Goal: Task Accomplishment & Management: Manage account settings

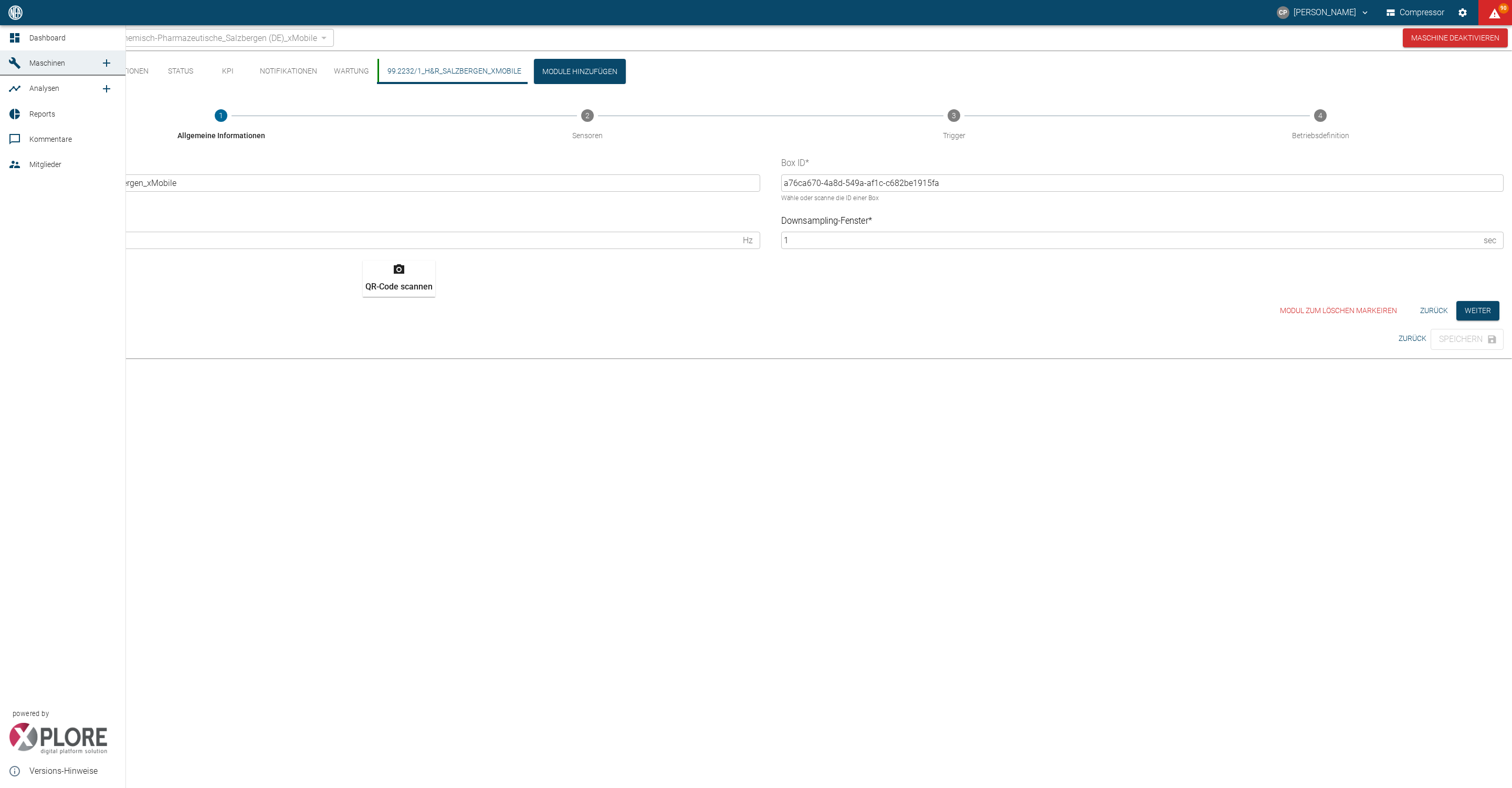
click at [21, 158] on div at bounding box center [16, 164] width 16 height 12
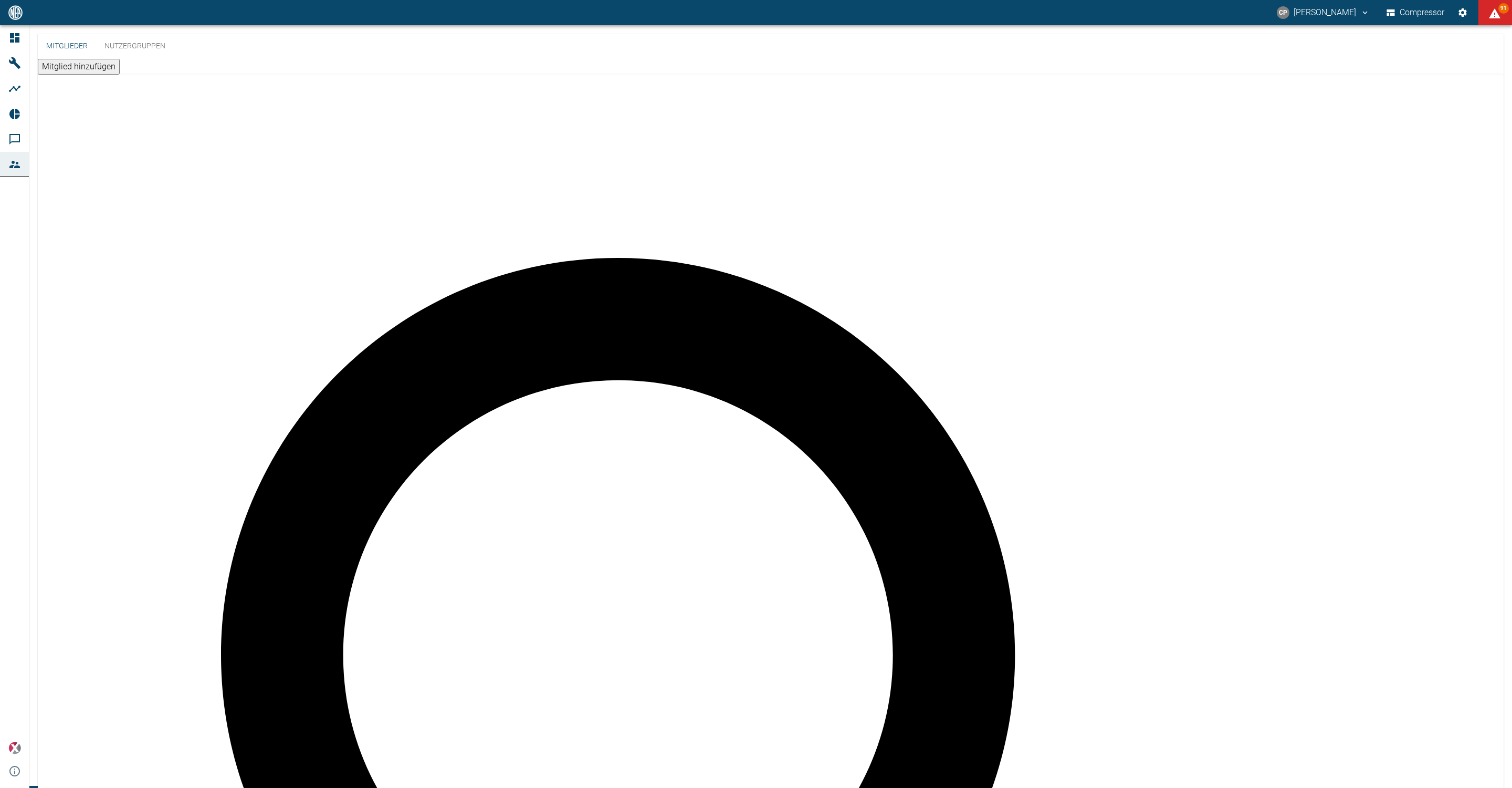
type input "winkert"
drag, startPoint x: 422, startPoint y: 140, endPoint x: 342, endPoint y: 142, distance: 80.0
copy span "[PERSON_NAME][EMAIL_ADDRESS][DOMAIN_NAME]"
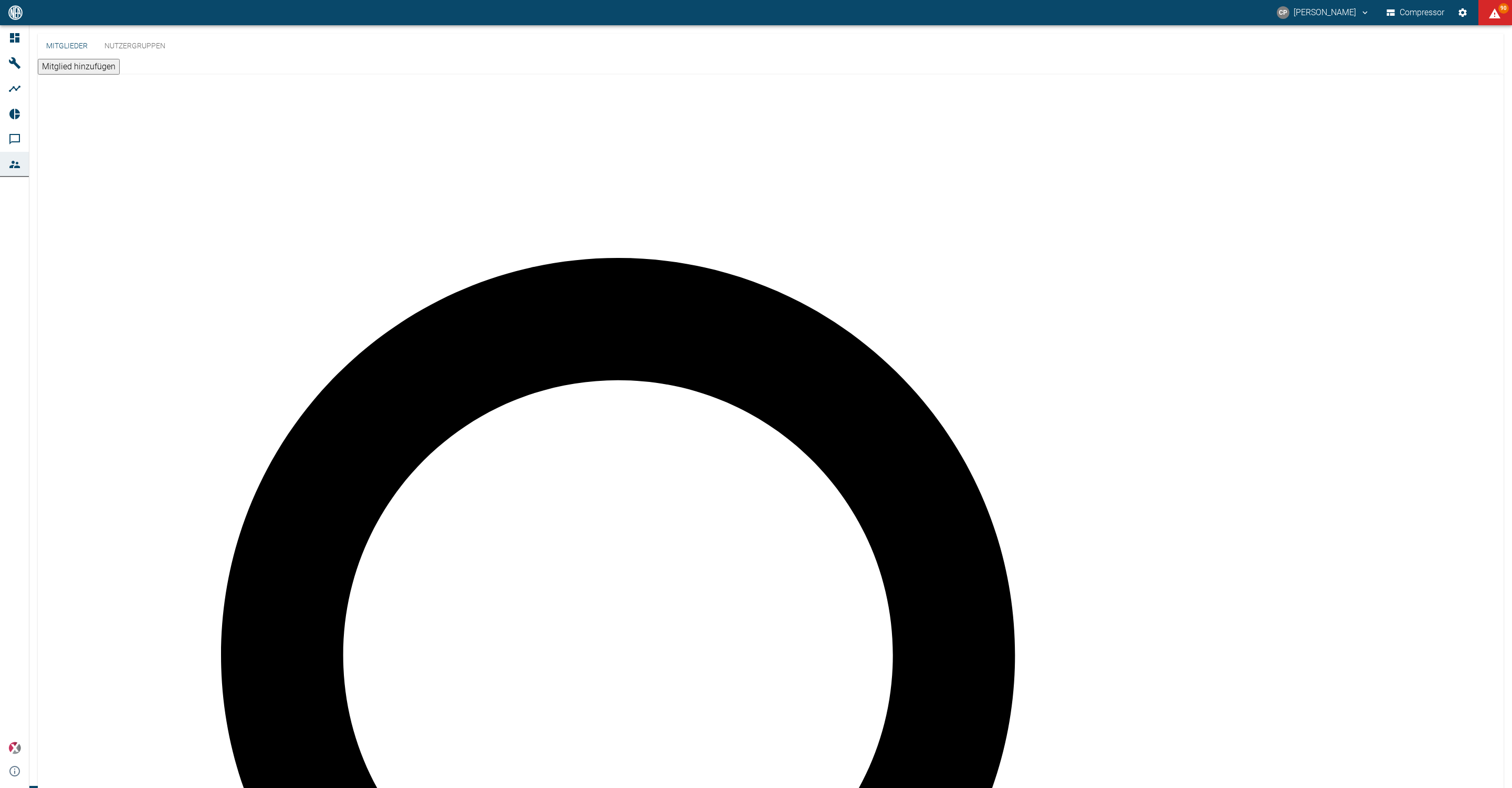
type input "[PERSON_NAME]"
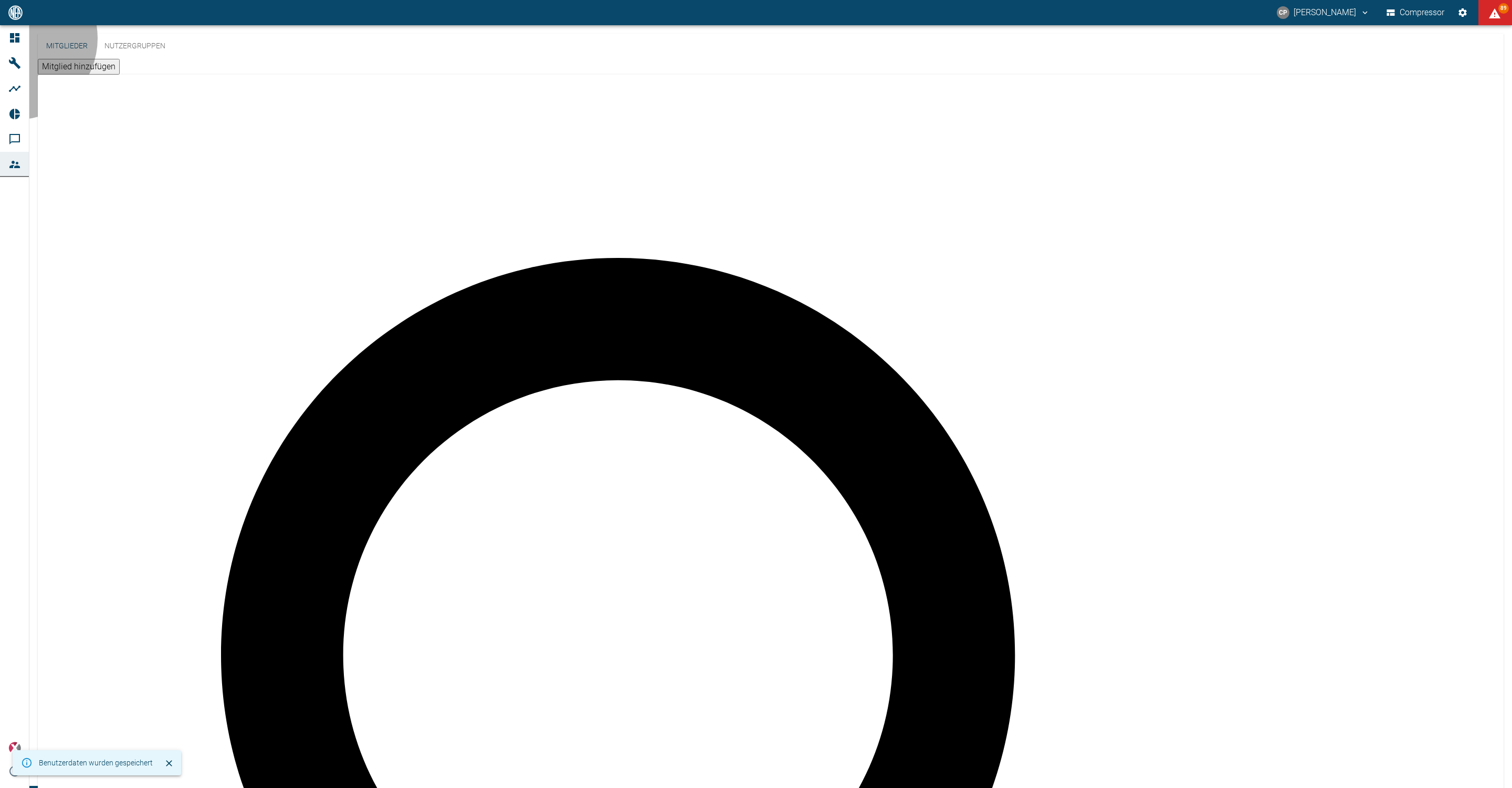
click at [120, 59] on button "Mitglied hinzufügen" at bounding box center [79, 66] width 82 height 16
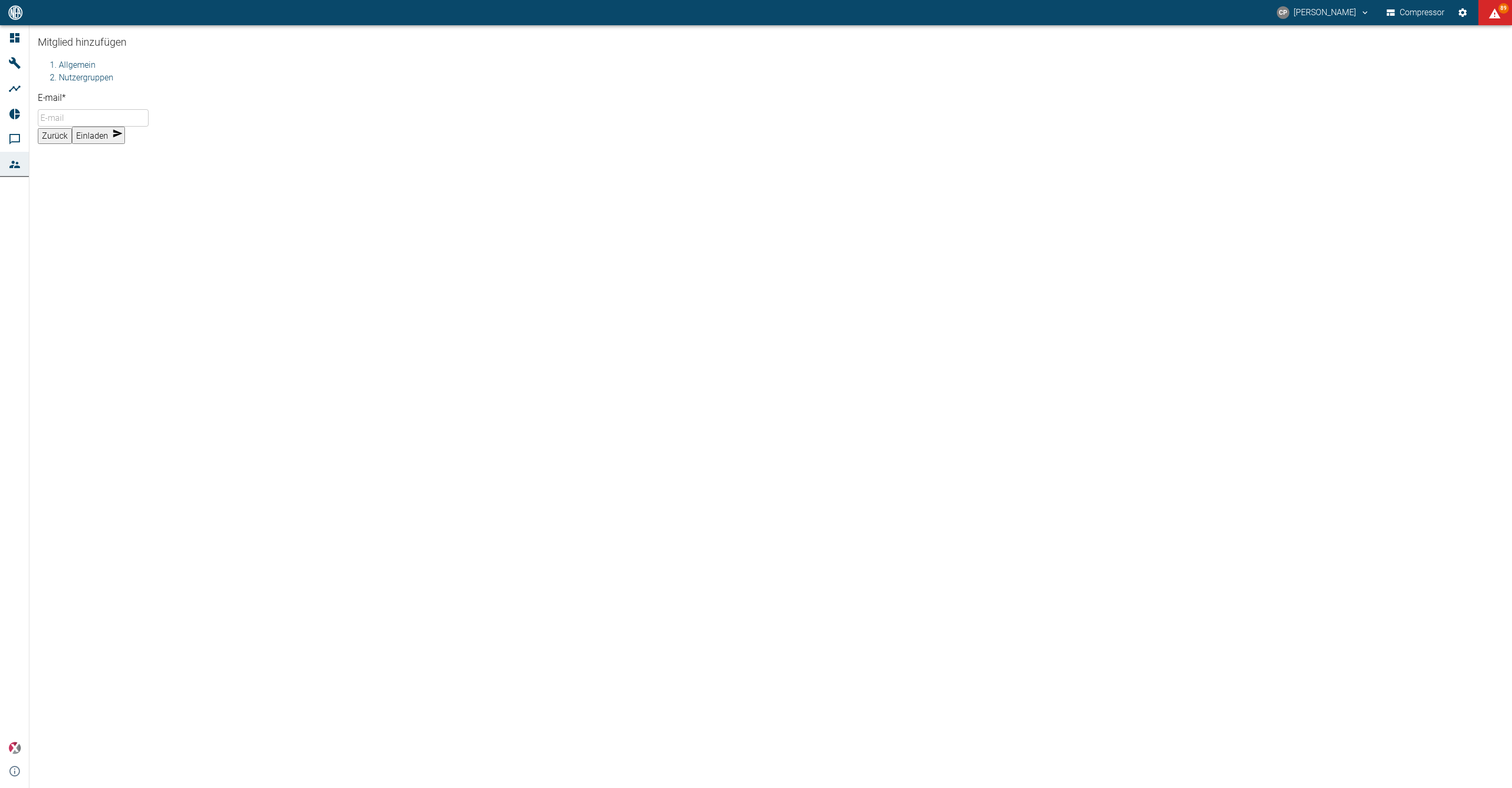
click at [148, 124] on input "E-mail *" at bounding box center [93, 118] width 111 height 18
paste input "[PERSON_NAME][EMAIL_ADDRESS][DOMAIN_NAME]"
type input "[PERSON_NAME][EMAIL_ADDRESS][DOMAIN_NAME]"
click at [118, 113] on li "Nutzergruppen" at bounding box center [781, 117] width 1445 height 12
click at [122, 151] on body "CP [PERSON_NAME] Compressor 91 Dashboard Maschinen Analysen Reports Kommentare …" at bounding box center [756, 394] width 1512 height 788
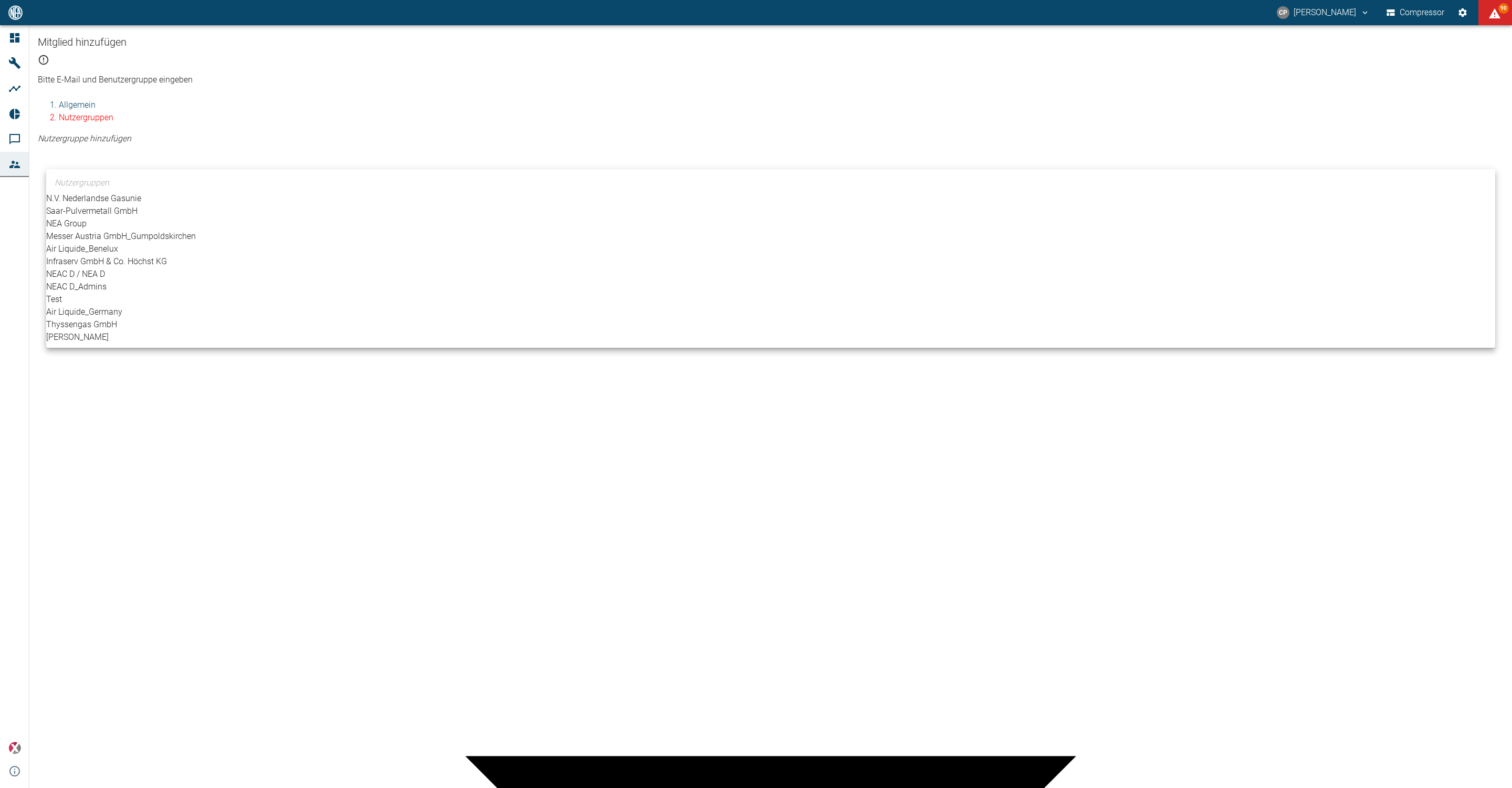
click at [129, 344] on li "[PERSON_NAME]" at bounding box center [771, 337] width 1449 height 12
type input "[object Object]"
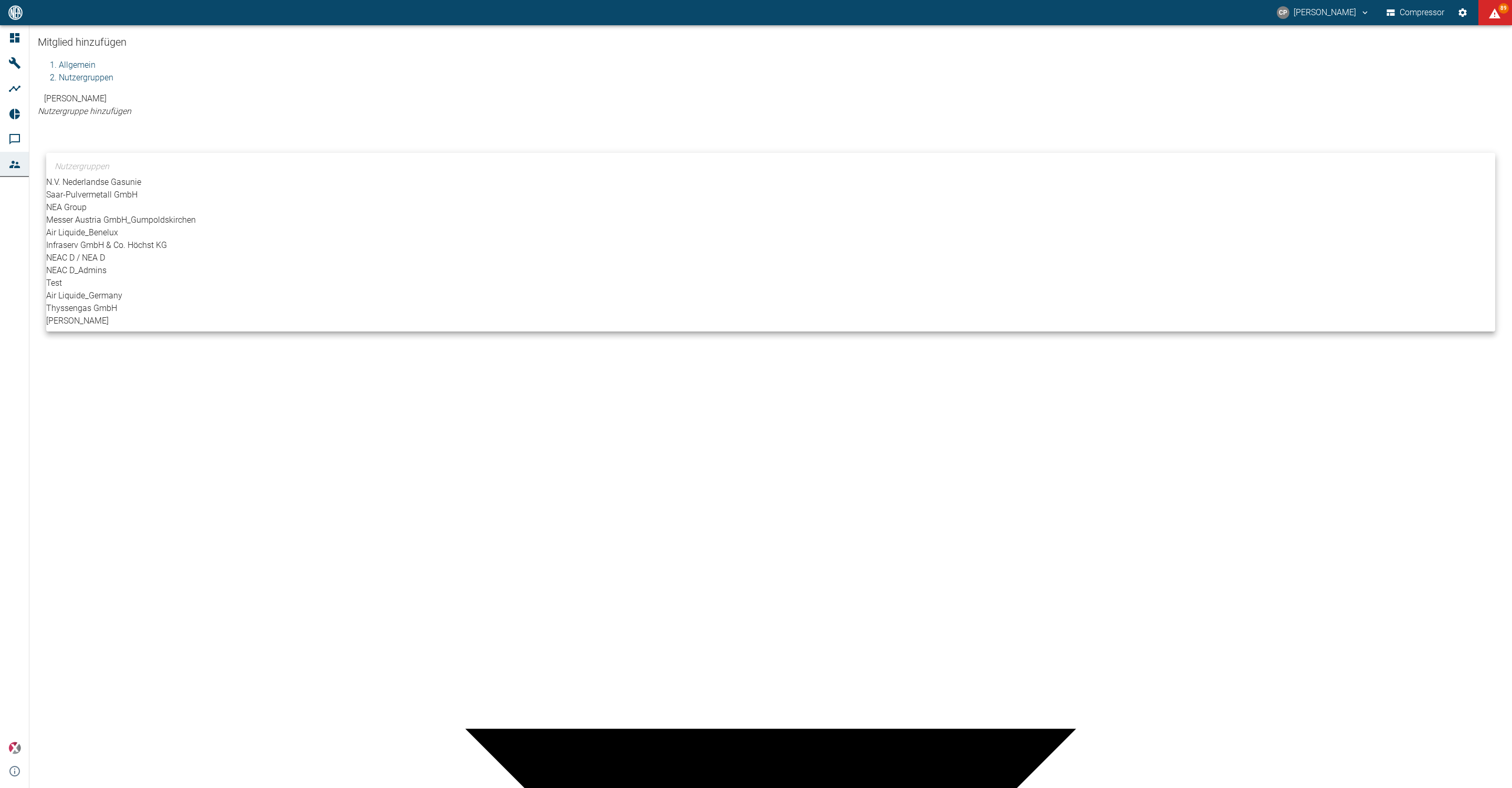
click at [114, 327] on li "[PERSON_NAME]" at bounding box center [771, 321] width 1449 height 12
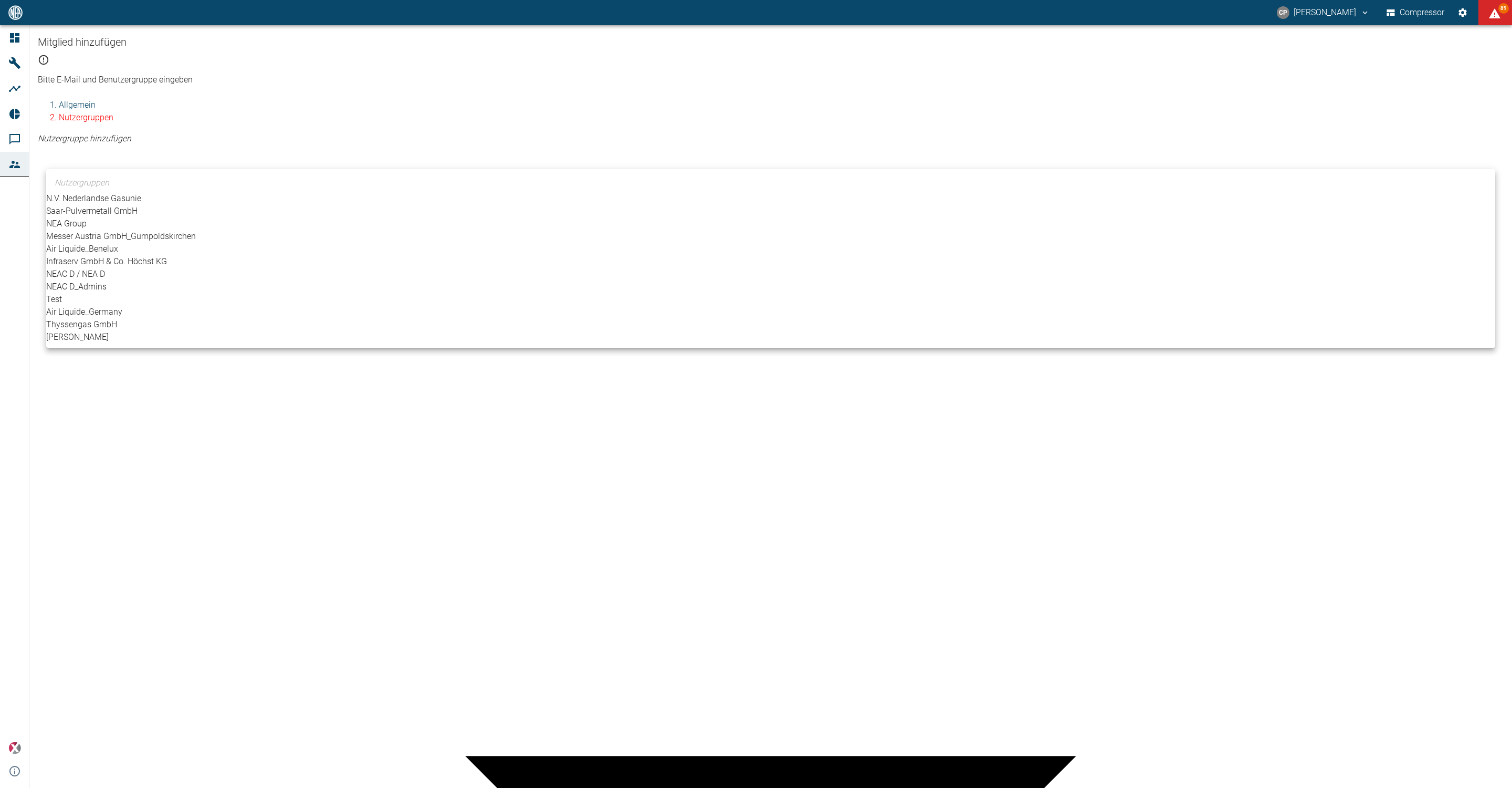
click at [161, 506] on div at bounding box center [756, 394] width 1512 height 788
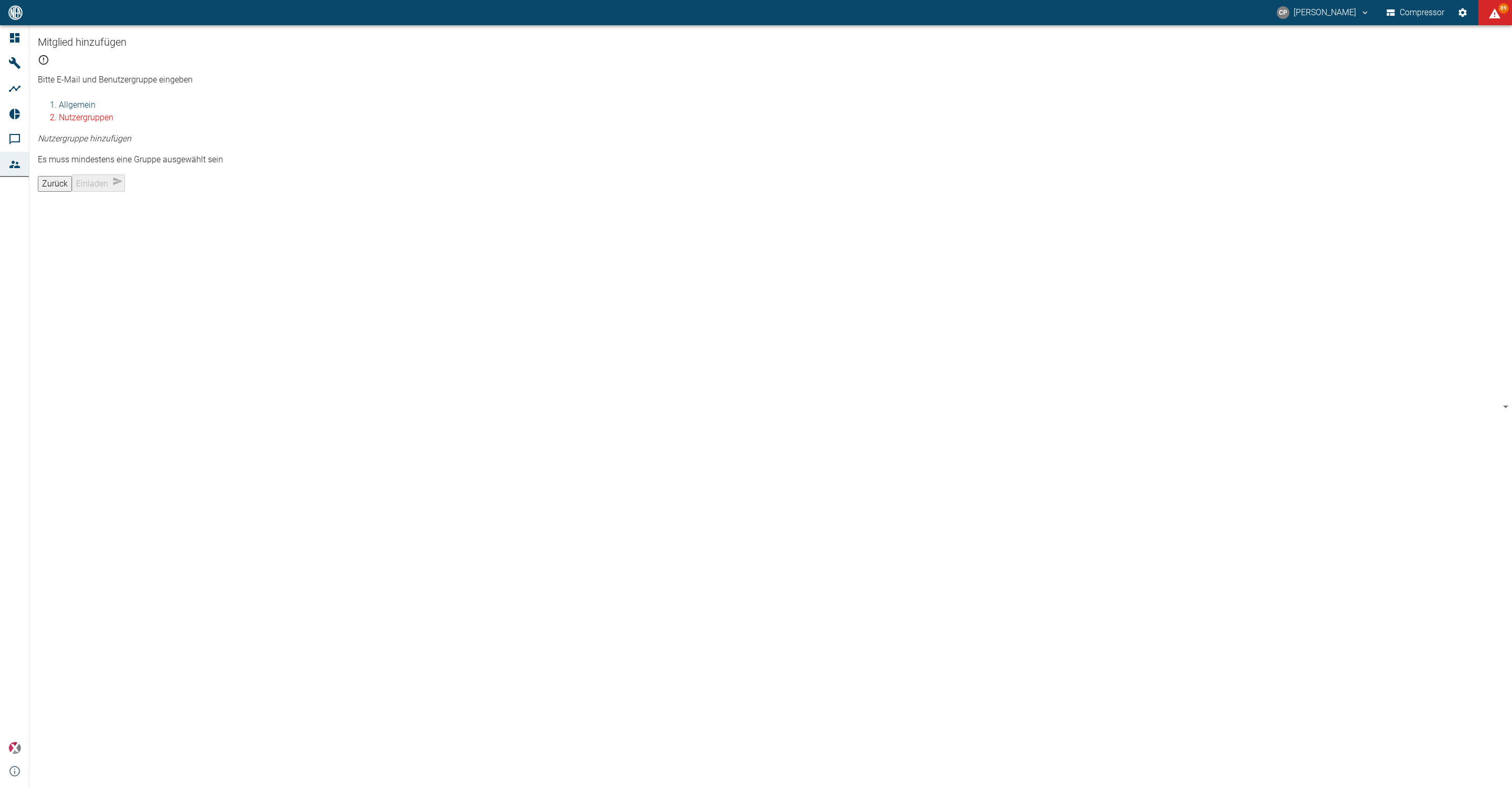
click at [148, 153] on body "CP [PERSON_NAME] Compressor 89 Dashboard Maschinen Analysen Reports Kommentare …" at bounding box center [756, 394] width 1512 height 788
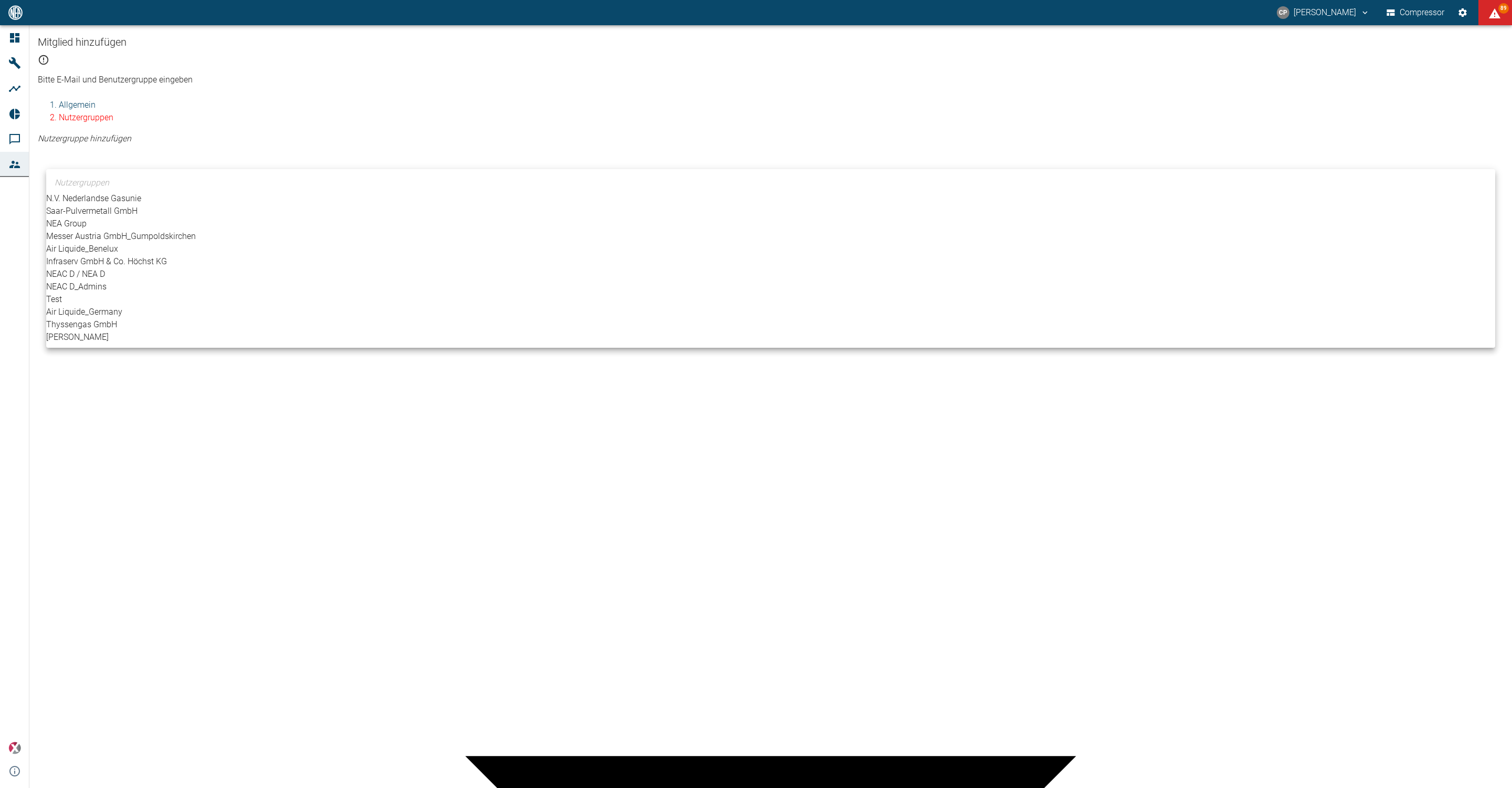
click at [110, 344] on li "[PERSON_NAME]" at bounding box center [771, 337] width 1449 height 12
type input "[object Object]"
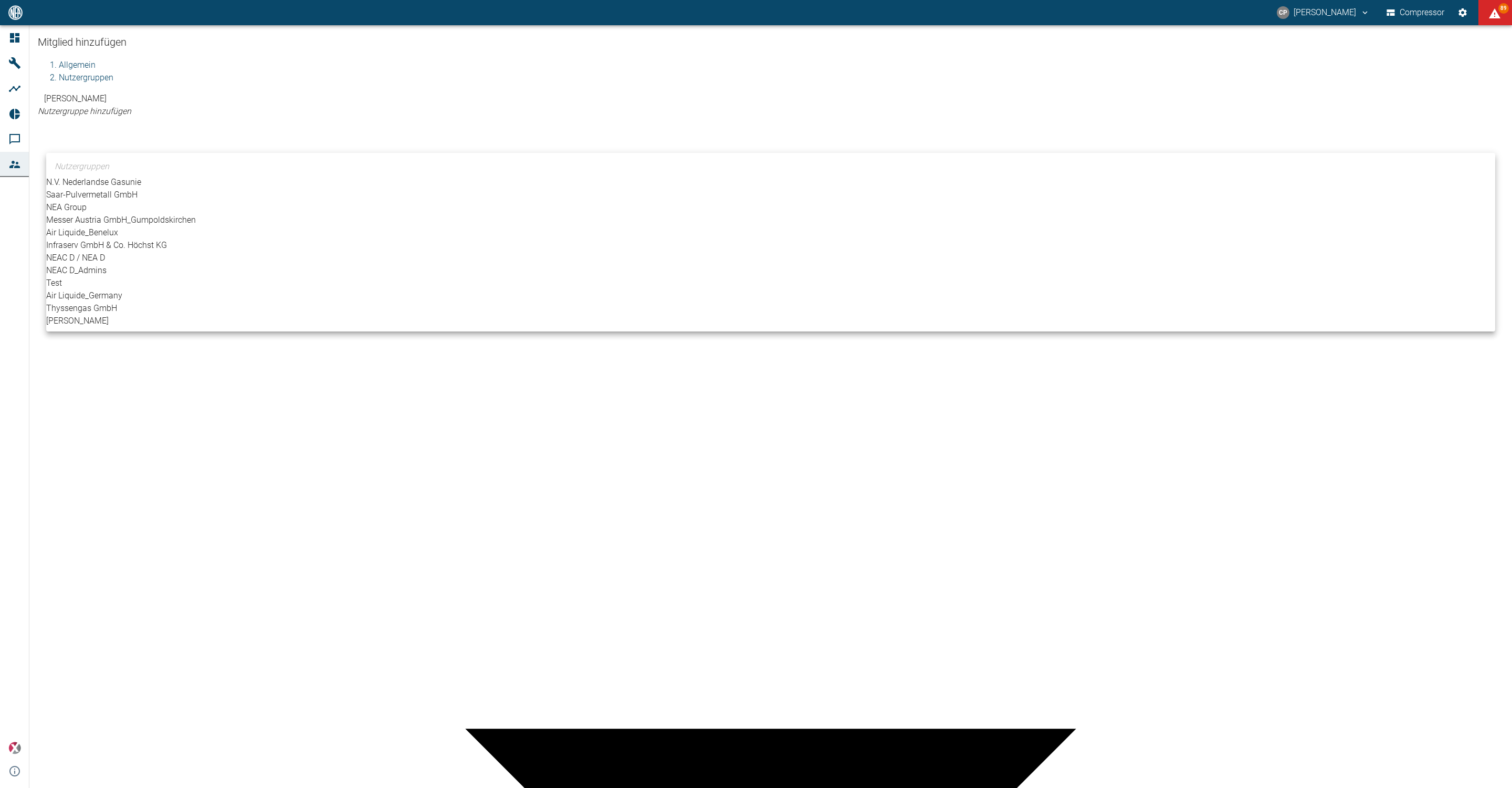
click at [473, 520] on div at bounding box center [756, 394] width 1512 height 788
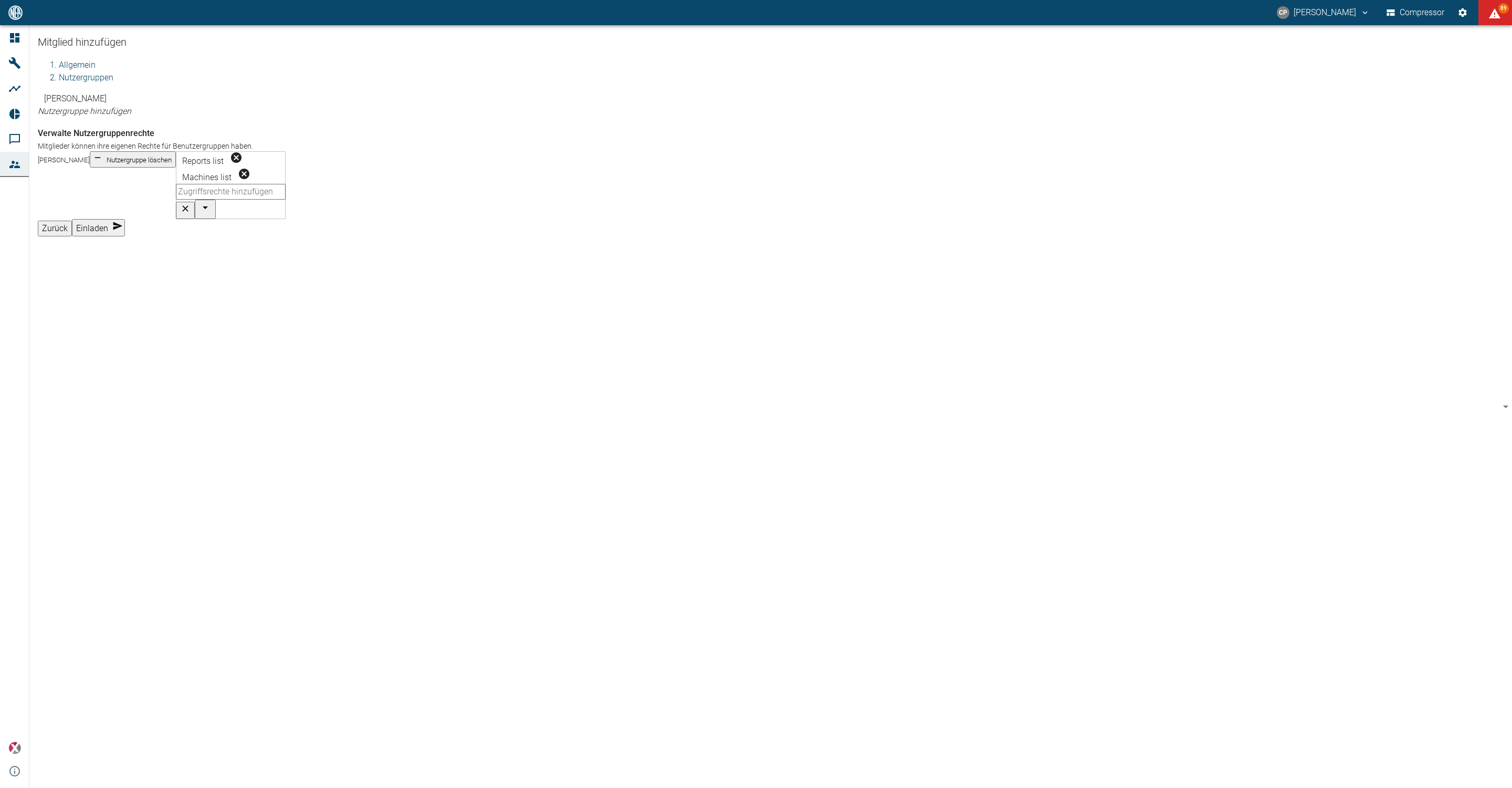
click at [177, 200] on input "text" at bounding box center [231, 191] width 110 height 16
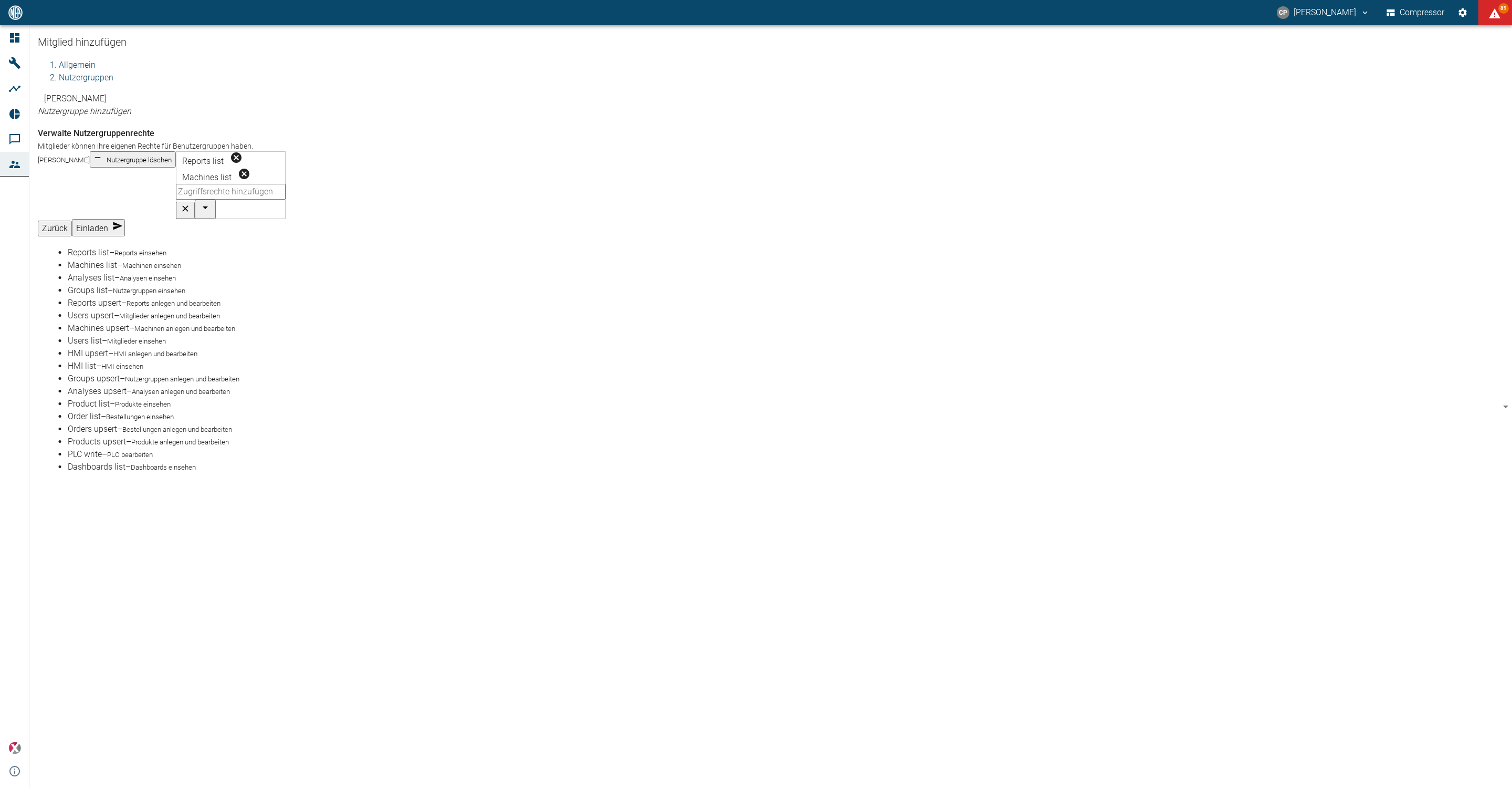
click at [167, 284] on li "Analyses list – Analysen einsehen" at bounding box center [781, 277] width 1428 height 12
click at [219, 388] on small "Analysen anlegen und bearbeiten" at bounding box center [181, 391] width 98 height 8
click at [317, 377] on div "Mitglied hinzufügen Allgemein Nutzergruppen Ariane Bremen Nutzergruppe hinzufüg…" at bounding box center [771, 406] width 1483 height 763
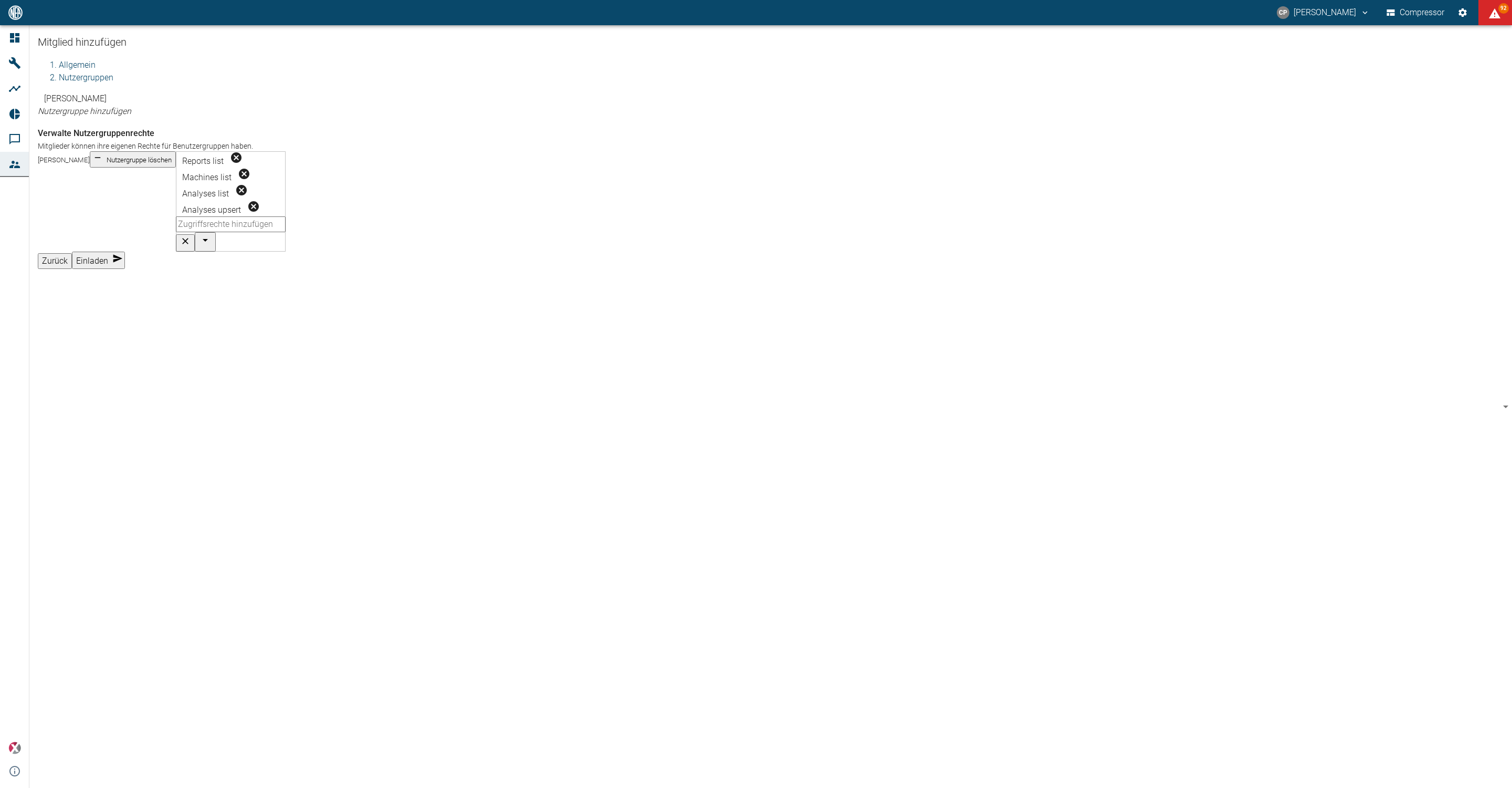
click at [125, 261] on button "Einladen" at bounding box center [99, 260] width 53 height 18
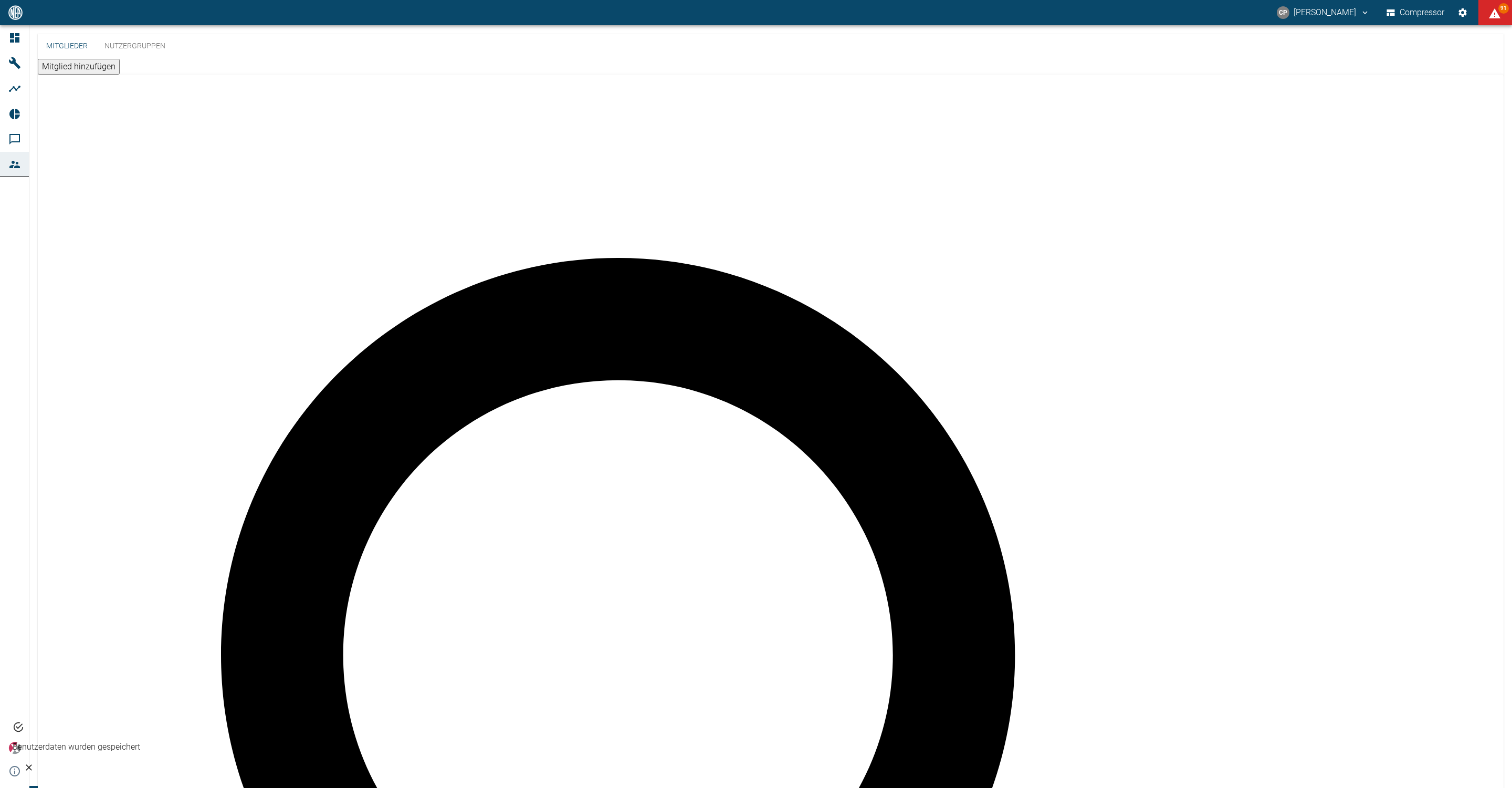
type input "winkert"
click at [15, 38] on icon at bounding box center [14, 38] width 12 height 12
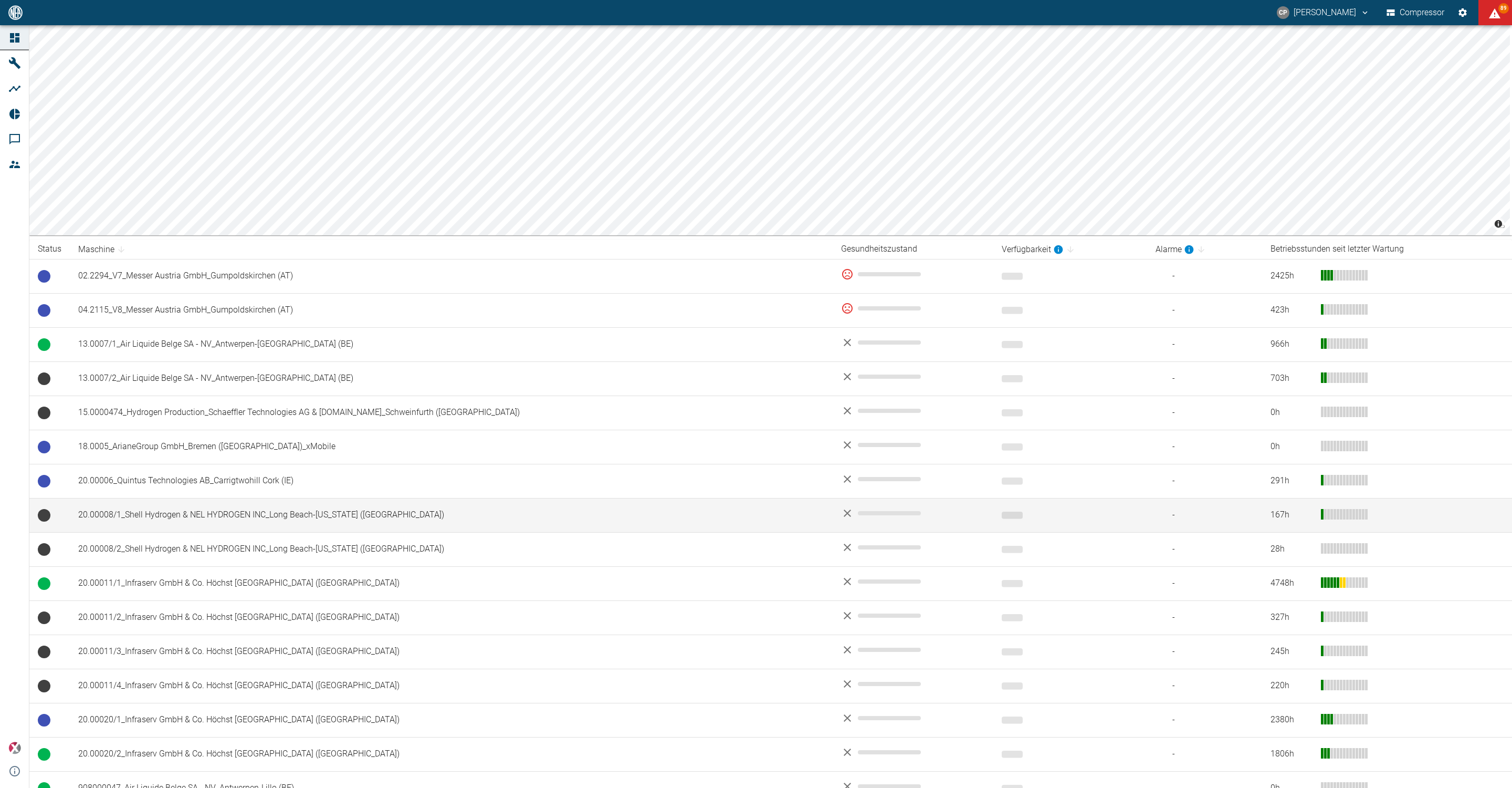
scroll to position [469, 0]
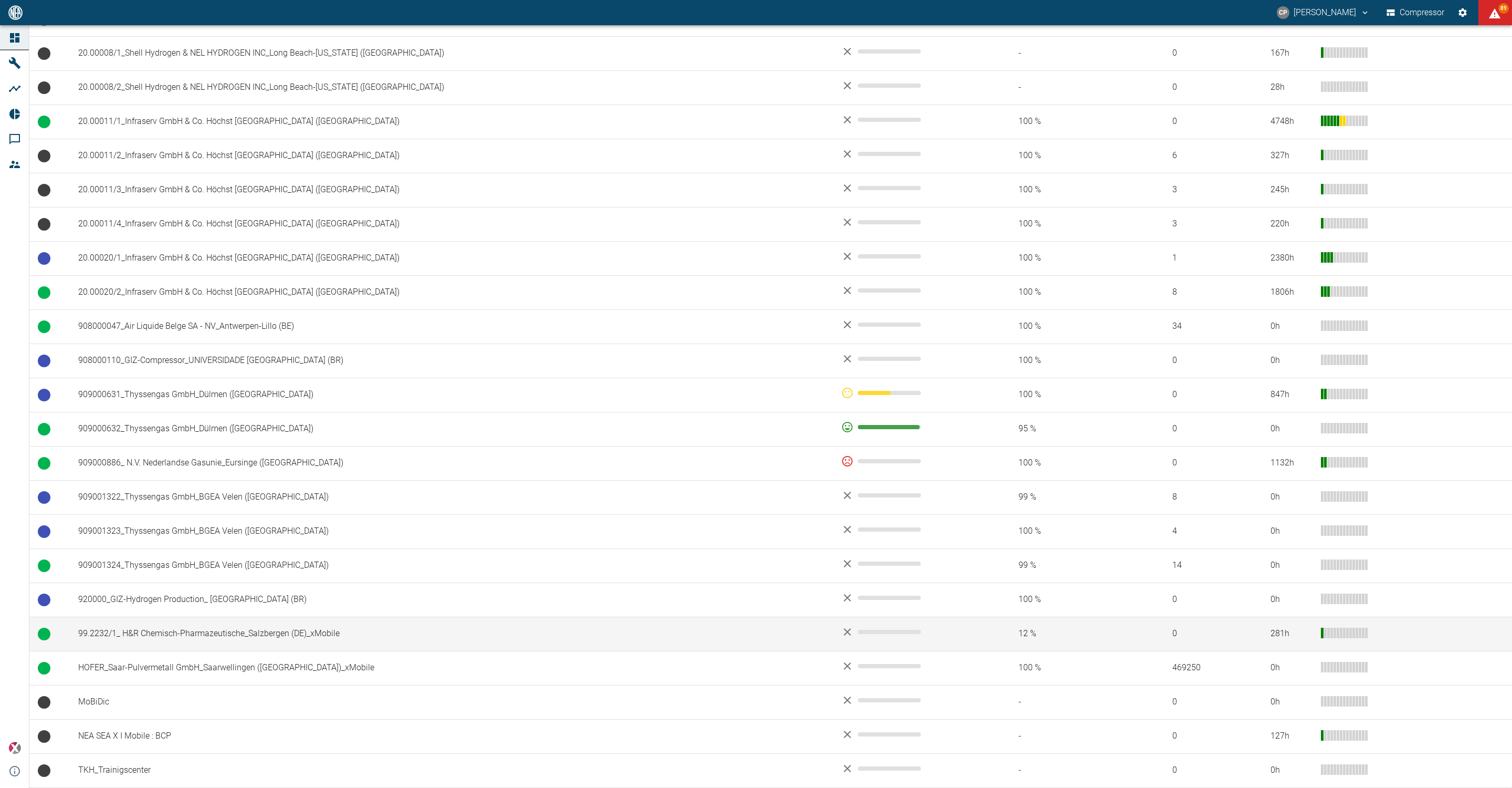
click at [226, 642] on td "99.2232/1_ H&R Chemisch-Pharmazeutische_Salzbergen (DE)_xMobile" at bounding box center [451, 634] width 763 height 34
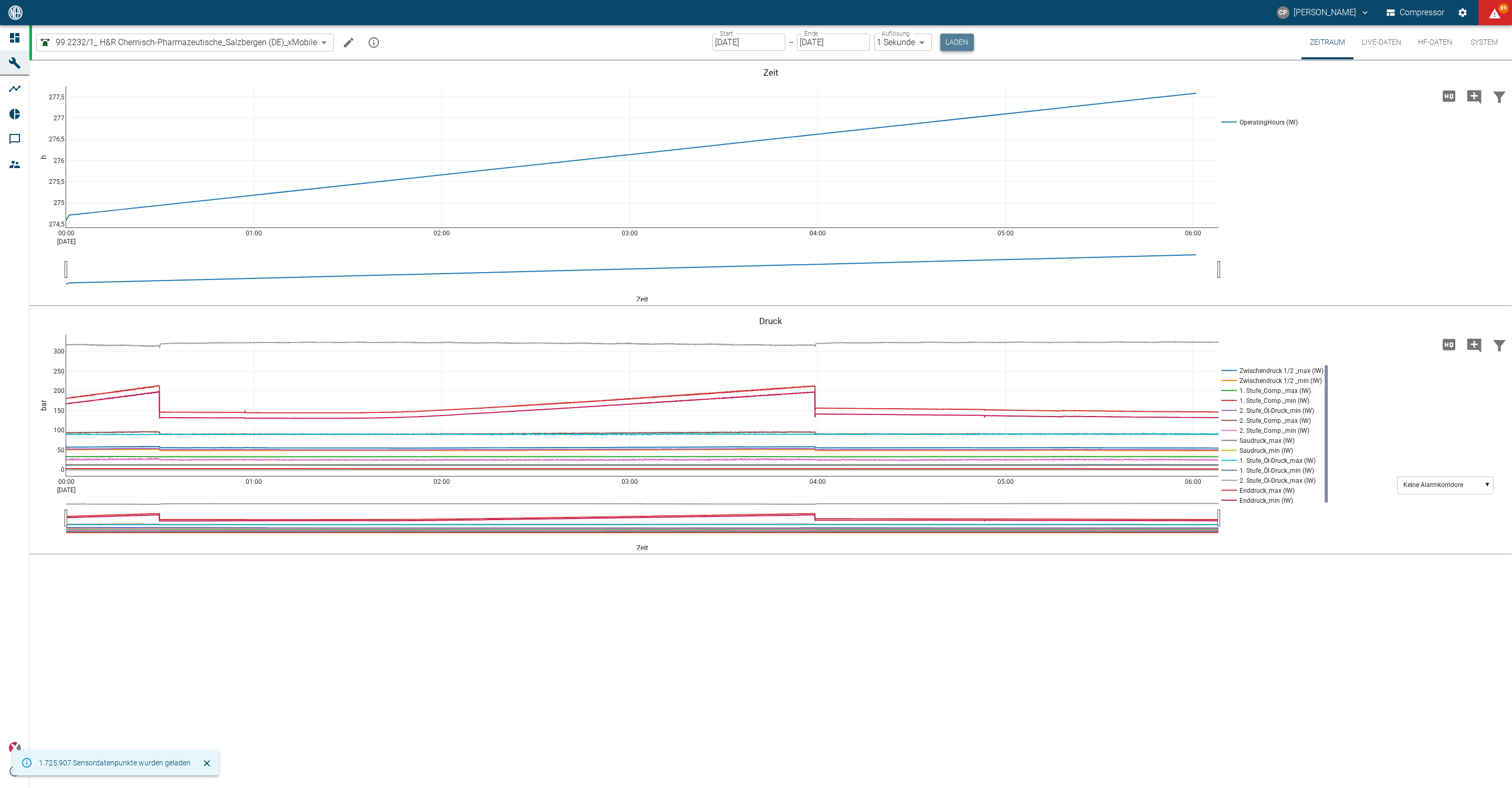
click at [956, 39] on button "Laden" at bounding box center [957, 42] width 33 height 18
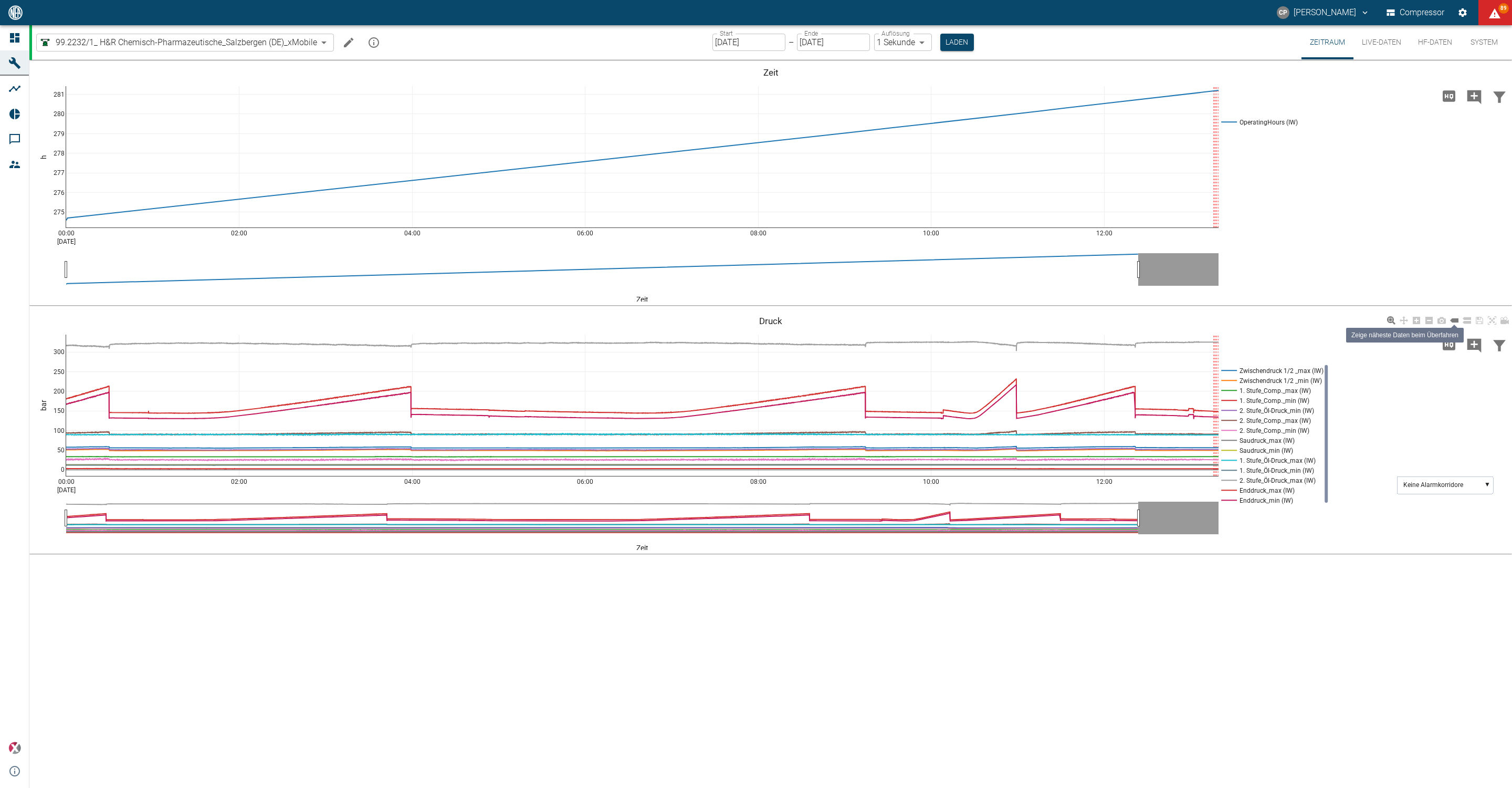
click at [1450, 323] on icon at bounding box center [1454, 320] width 8 height 8
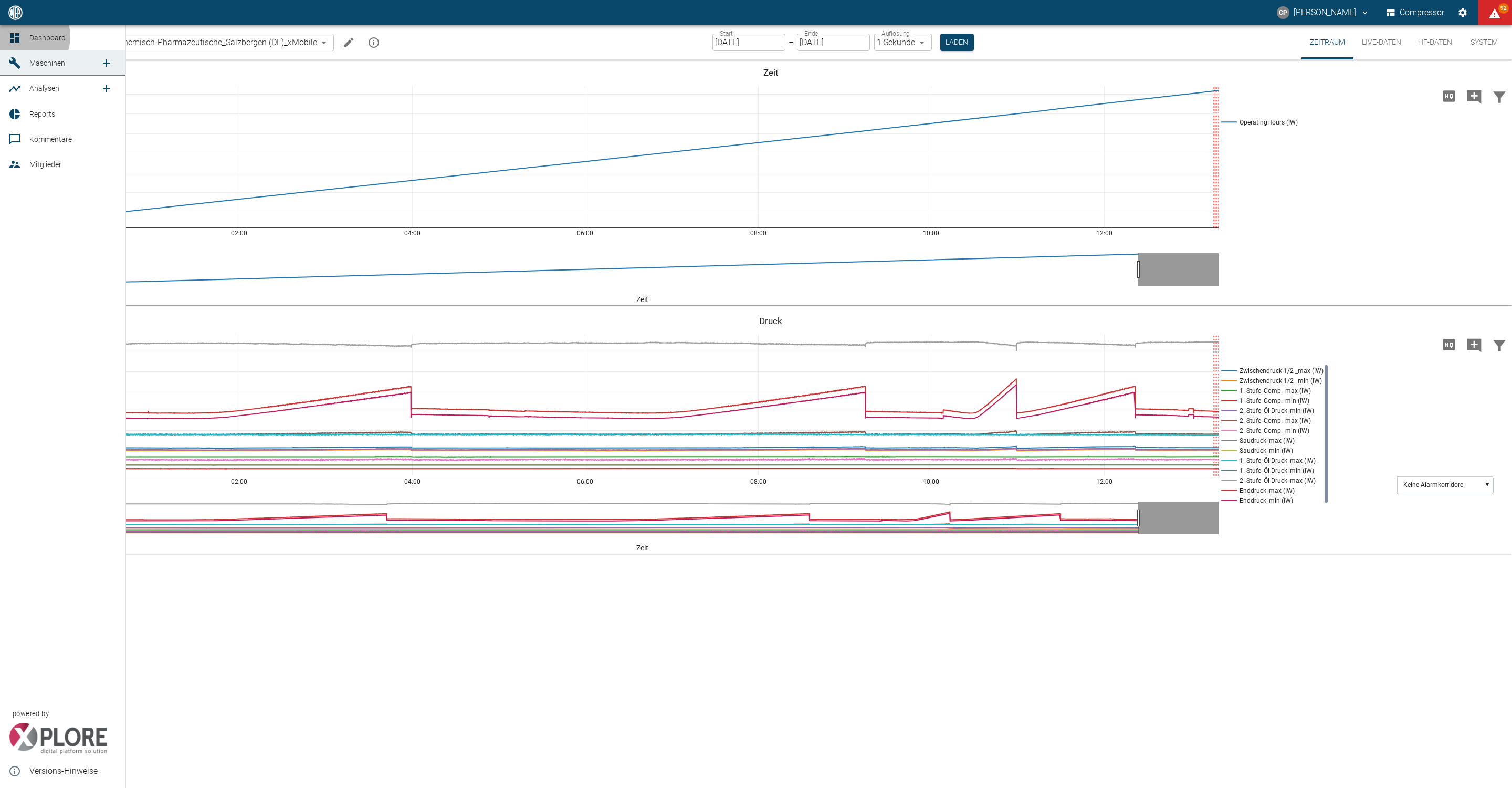
click at [23, 37] on div at bounding box center [16, 38] width 16 height 12
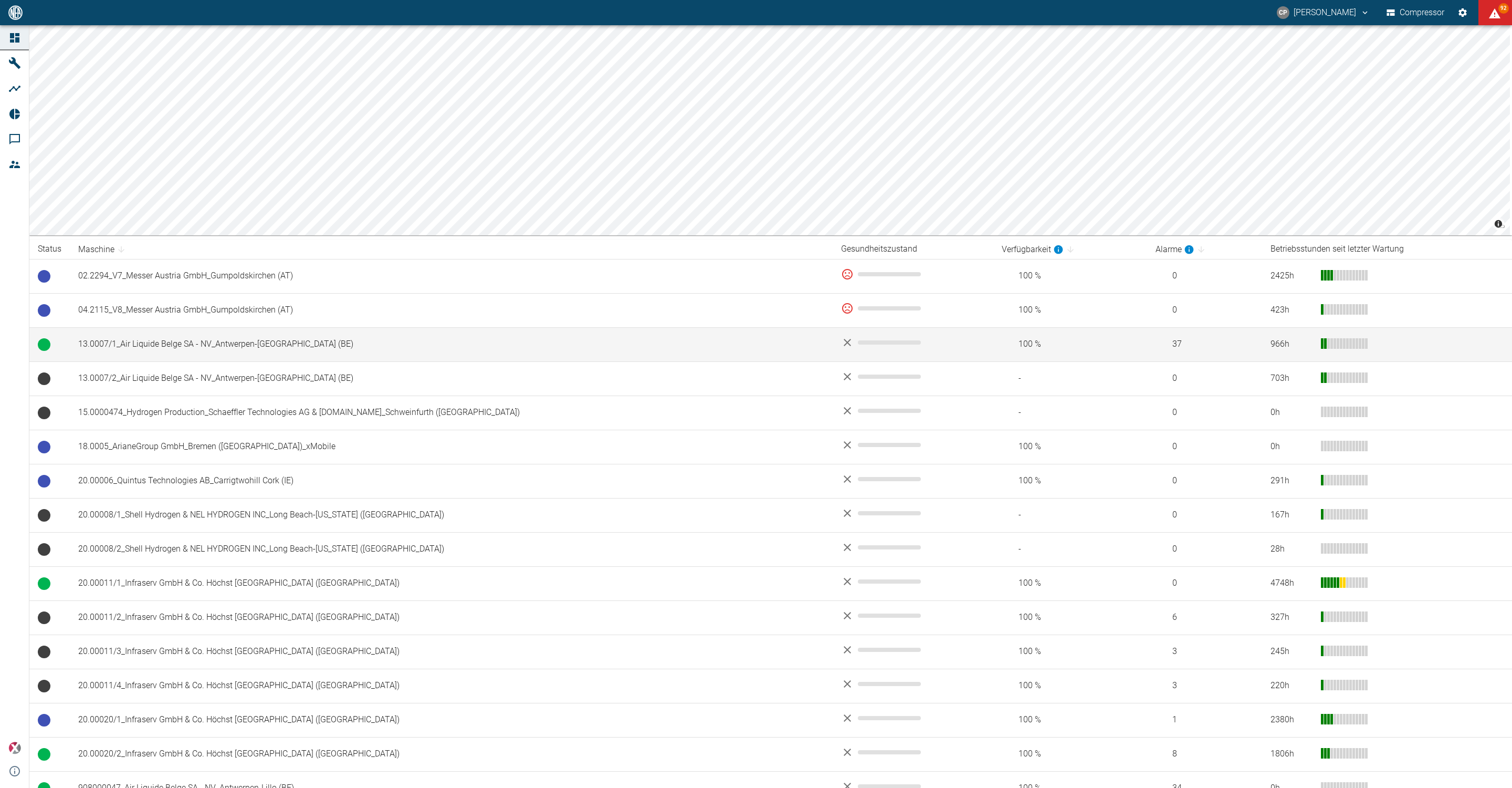
click at [187, 351] on td "13.0007/1_Air Liquide Belge SA - NV_Antwerpen-[GEOGRAPHIC_DATA] (BE)" at bounding box center [451, 344] width 763 height 34
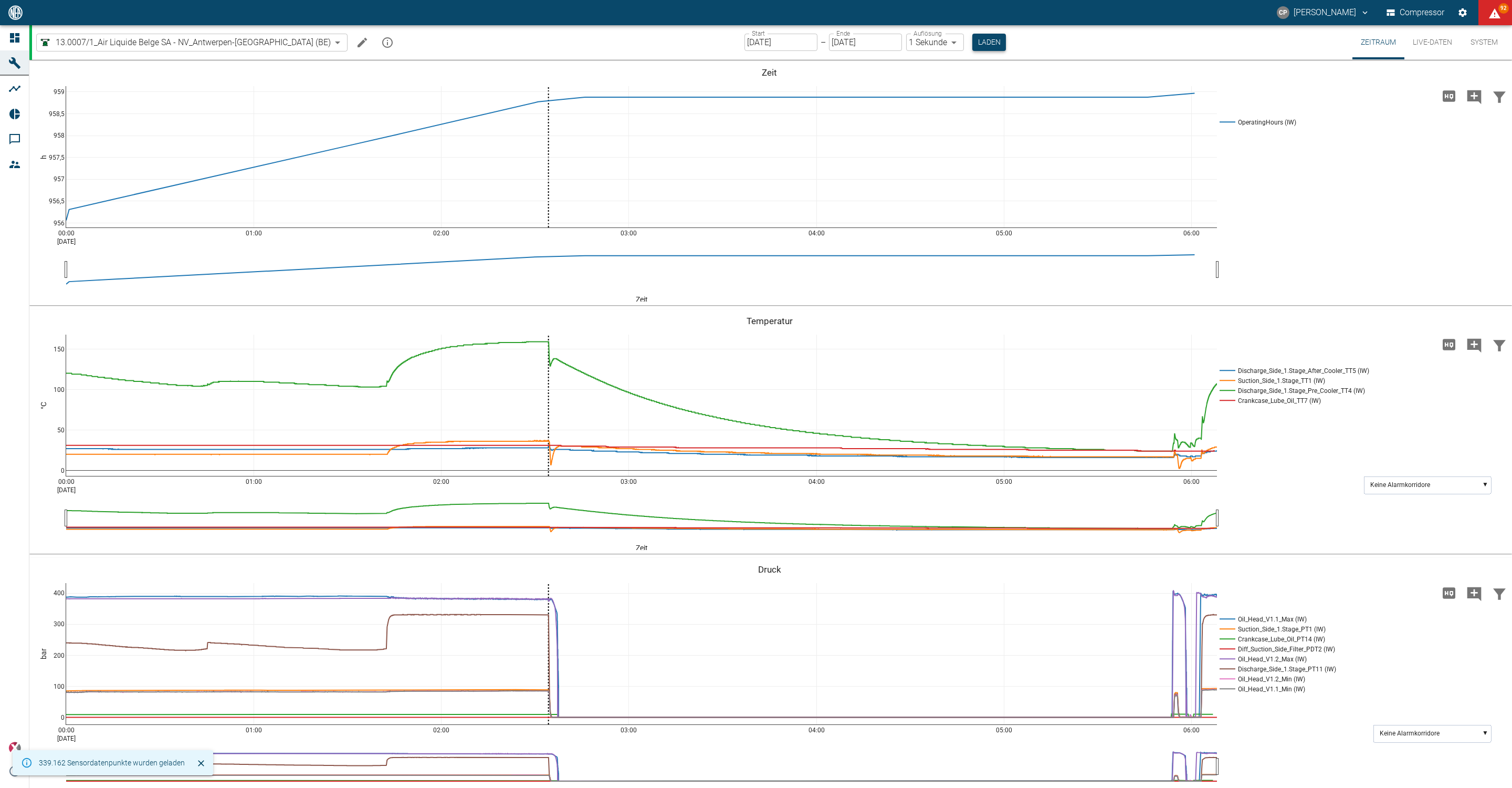
click at [973, 47] on button "Laden" at bounding box center [989, 42] width 33 height 18
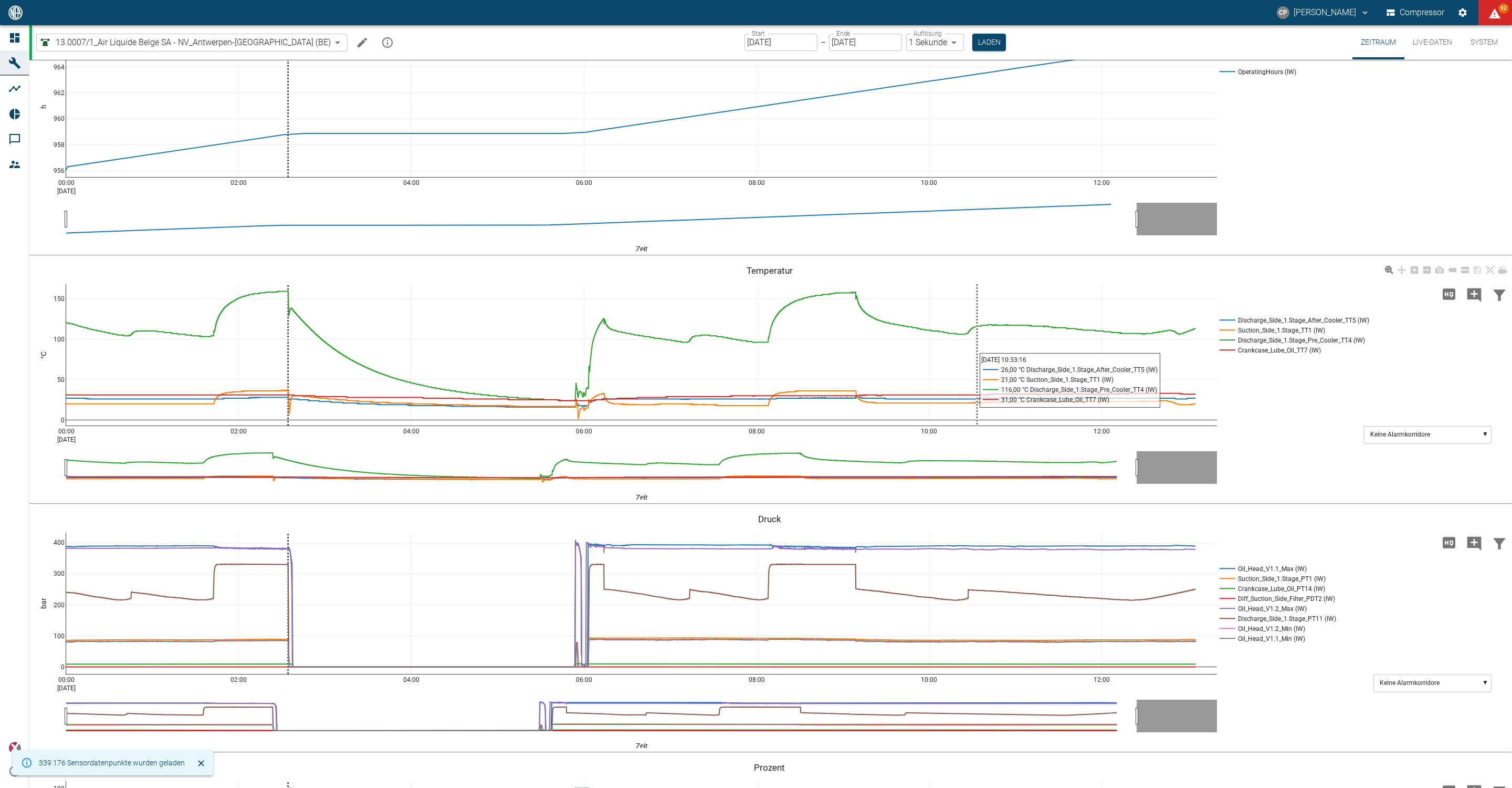
scroll to position [79, 0]
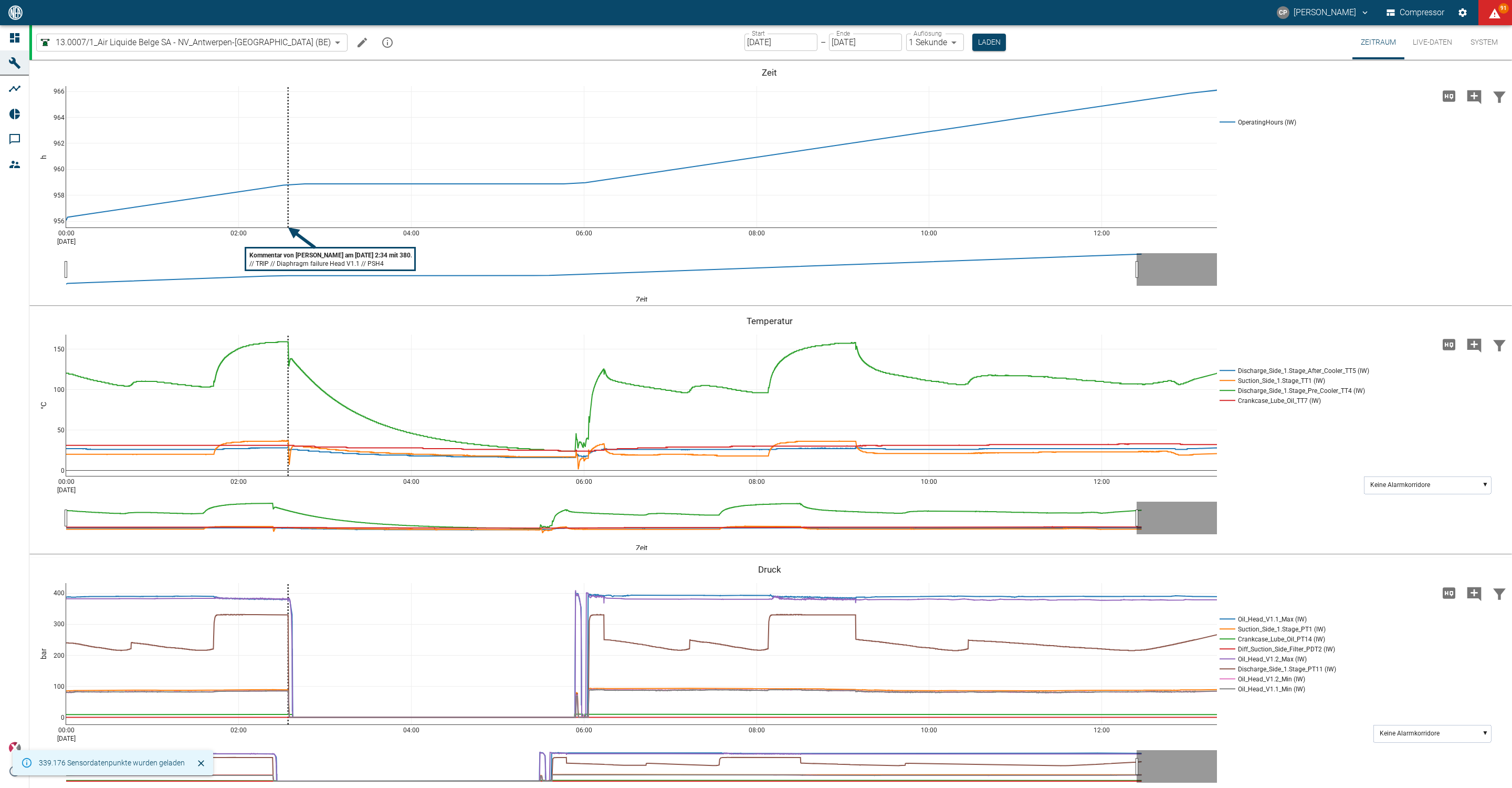
scroll to position [79, 0]
